Goal: Transaction & Acquisition: Purchase product/service

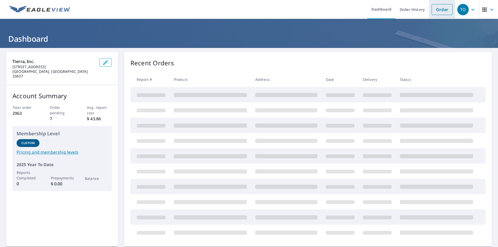
click at [433, 10] on link "Order" at bounding box center [441, 9] width 21 height 11
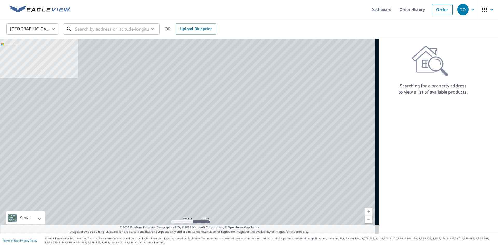
click at [114, 31] on input "text" at bounding box center [112, 29] width 74 height 15
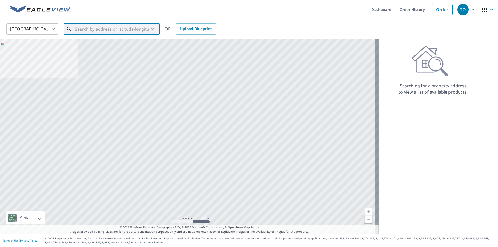
paste input "[STREET_ADDRESS]"
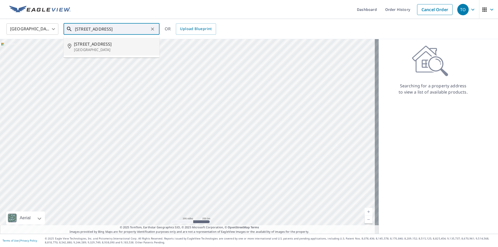
click at [99, 45] on span "[STREET_ADDRESS]" at bounding box center [114, 44] width 81 height 6
type input "[STREET_ADDRESS]"
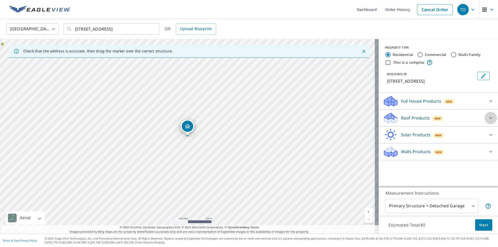
click at [487, 119] on icon at bounding box center [490, 118] width 6 height 6
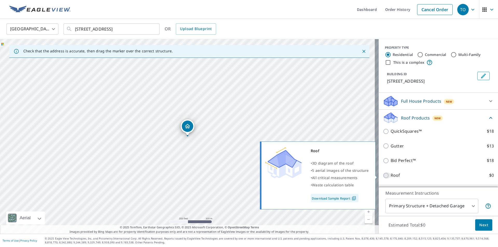
click at [383, 175] on input "Roof $0" at bounding box center [387, 175] width 8 height 6
checkbox input "true"
type input "3"
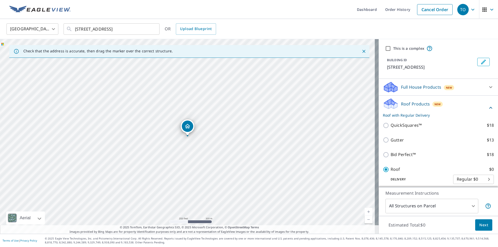
click at [482, 224] on span "Next" at bounding box center [483, 225] width 9 height 6
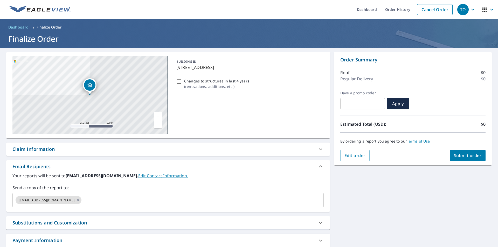
click at [123, 154] on div "Claim Information" at bounding box center [167, 149] width 323 height 13
checkbox input "true"
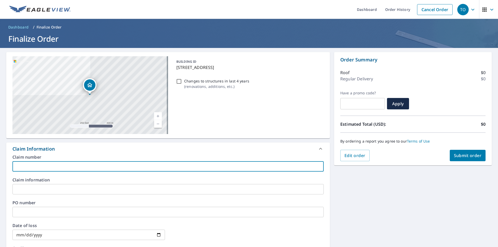
click at [120, 169] on input "text" at bounding box center [167, 166] width 311 height 10
type input "v"
checkbox input "true"
paste input "[PHONE_NUMBER]"
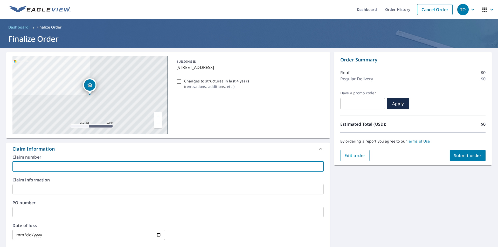
type input "[PHONE_NUMBER]"
checkbox input "true"
type input "[PHONE_NUMBER]"
click at [94, 189] on input "text" at bounding box center [167, 189] width 311 height 10
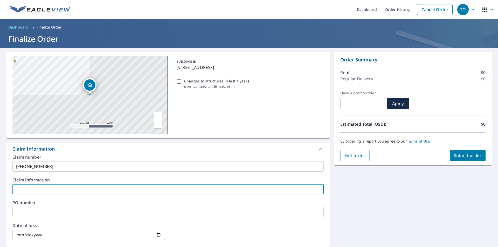
type input "O"
checkbox input "true"
type input "Ol"
checkbox input "true"
type input "Oli"
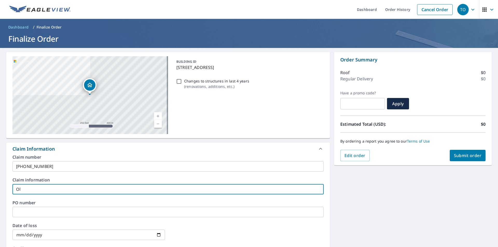
checkbox input "true"
type input "Oliv"
checkbox input "true"
type input "Olive"
checkbox input "true"
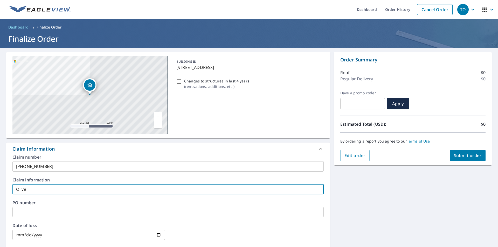
type input "[PERSON_NAME]"
checkbox input "true"
type input "[PERSON_NAME]"
checkbox input "true"
type input "[PERSON_NAME]"
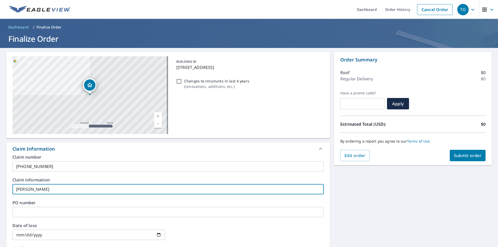
checkbox input "true"
type input "[PERSON_NAME]"
checkbox input "true"
type input "[PERSON_NAME] Re"
checkbox input "true"
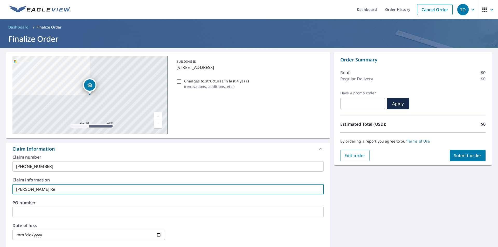
type input "[PERSON_NAME] Res"
checkbox input "true"
type input "[PERSON_NAME]"
checkbox input "true"
type input "[PERSON_NAME]"
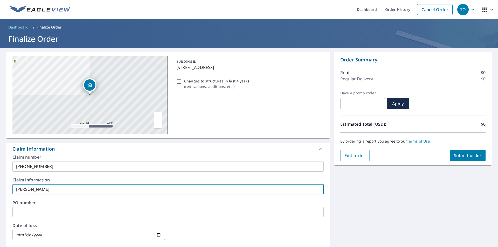
checkbox input "true"
type input "[PERSON_NAME] Reside"
checkbox input "true"
type input "[PERSON_NAME] Residen"
checkbox input "true"
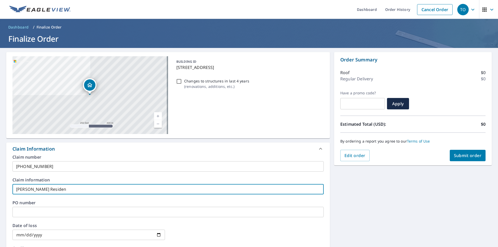
type input "[PERSON_NAME] Residenc"
checkbox input "true"
type input "[PERSON_NAME] Residence"
checkbox input "true"
type input "[PERSON_NAME] Residence"
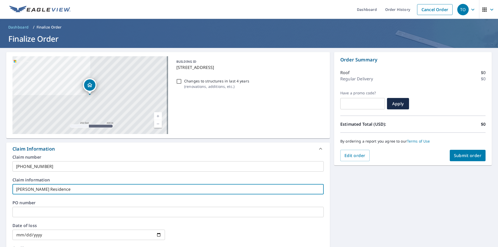
click at [100, 197] on div "Claim number [PHONE_NUMBER] ​ Claim information [PERSON_NAME] Residence ​ PO nu…" at bounding box center [167, 211] width 323 height 112
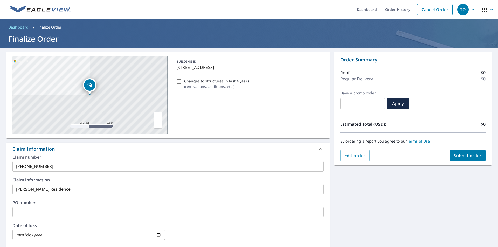
click at [454, 155] on span "Submit order" at bounding box center [468, 156] width 28 height 6
checkbox input "true"
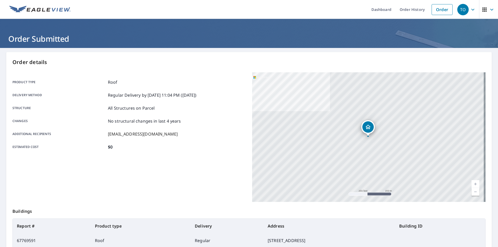
scroll to position [58, 0]
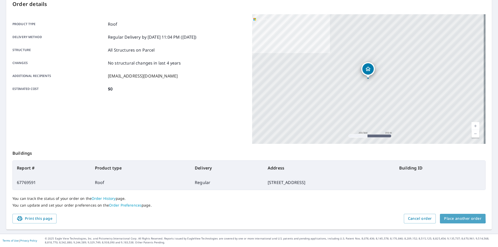
click at [444, 217] on span "Place another order" at bounding box center [462, 218] width 37 height 6
